Goal: Task Accomplishment & Management: Use online tool/utility

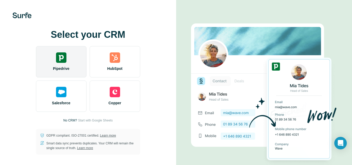
click at [62, 59] on div at bounding box center [61, 57] width 10 height 10
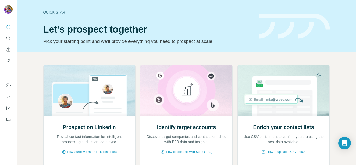
click at [328, 40] on div "Quick start Let’s prospect together Pick your starting point and we’ll provide …" at bounding box center [186, 26] width 339 height 52
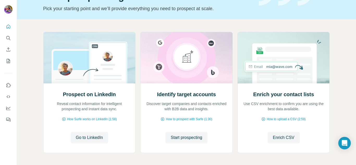
scroll to position [34, 0]
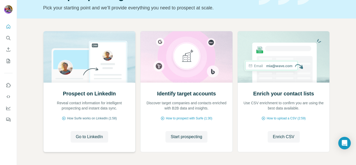
click at [63, 118] on div "How Surfe works on LinkedIn (1:58)" at bounding box center [90, 118] width 82 height 5
